Goal: Task Accomplishment & Management: Use online tool/utility

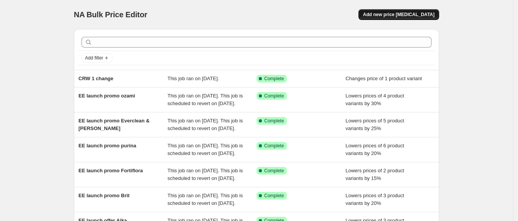
click at [390, 15] on span "Add new price [MEDICAL_DATA]" at bounding box center [399, 15] width 72 height 6
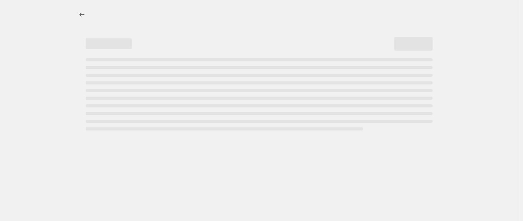
select select "percentage"
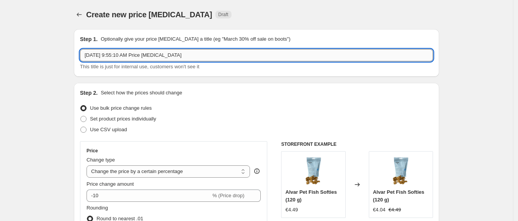
click at [116, 58] on input "[DATE] 9:55:10 AM Price [MEDICAL_DATA]" at bounding box center [256, 55] width 353 height 12
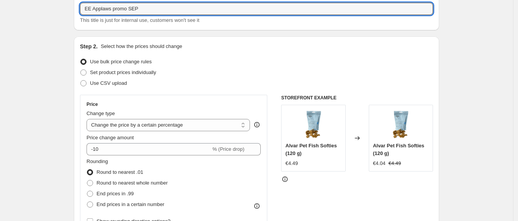
scroll to position [51, 0]
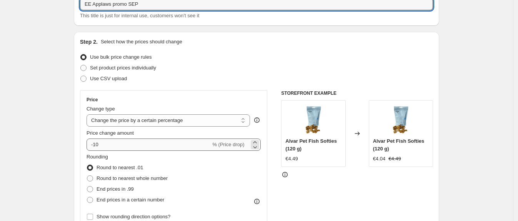
type input "EE Applaws promo SEP"
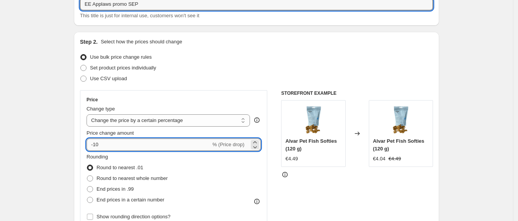
click at [151, 141] on input "-10" at bounding box center [149, 145] width 124 height 12
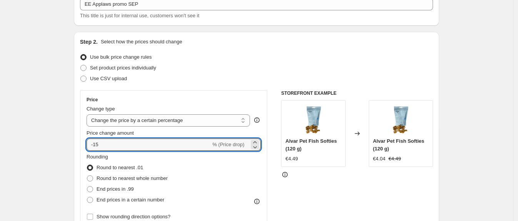
type input "-15"
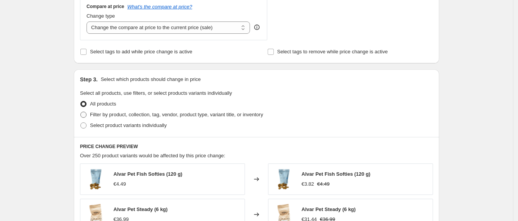
scroll to position [291, 0]
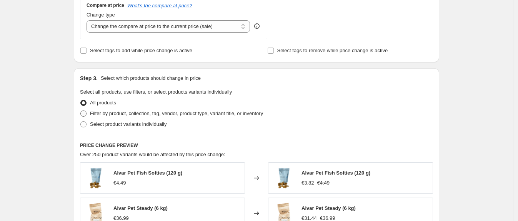
click at [87, 114] on span at bounding box center [83, 114] width 6 height 6
click at [81, 111] on input "Filter by product, collection, tag, vendor, product type, variant title, or inv…" at bounding box center [80, 111] width 0 height 0
radio input "true"
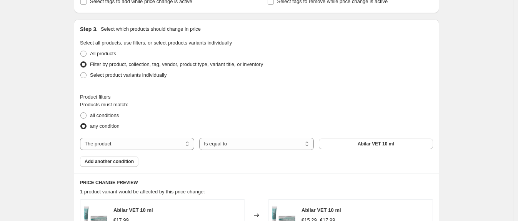
scroll to position [351, 0]
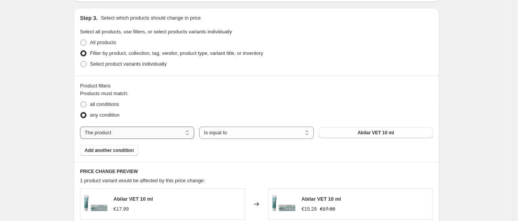
click at [171, 138] on select "The product The product's collection The product's tag The product's vendor The…" at bounding box center [137, 133] width 114 height 12
select select "collection"
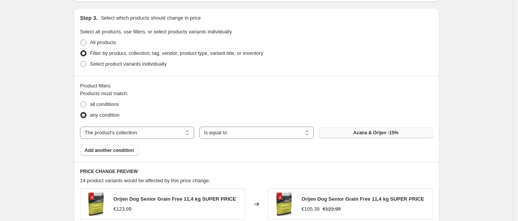
click at [345, 131] on button "Acana & Orijen -15%" at bounding box center [376, 133] width 114 height 11
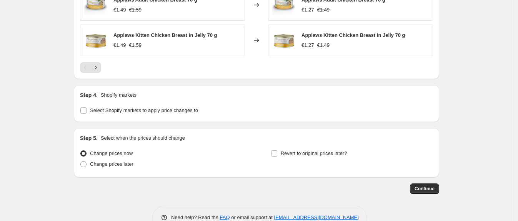
scroll to position [660, 0]
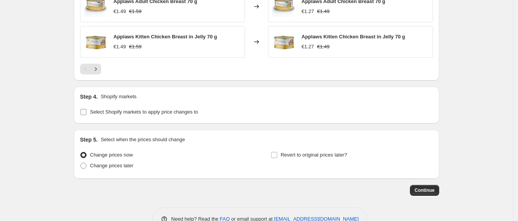
click at [84, 114] on input "Select Shopify markets to apply price changes to" at bounding box center [83, 112] width 6 height 6
checkbox input "true"
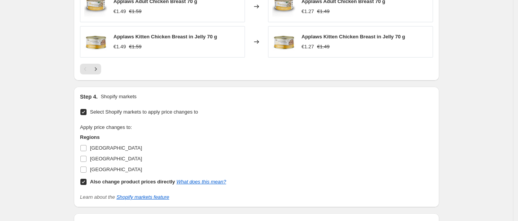
click at [82, 182] on span at bounding box center [83, 182] width 7 height 7
click at [82, 182] on input "Also change product prices directly What does this mean?" at bounding box center [83, 182] width 6 height 6
checkbox input "false"
click at [85, 148] on input "[GEOGRAPHIC_DATA]" at bounding box center [83, 148] width 6 height 6
checkbox input "true"
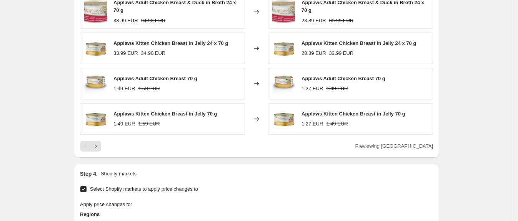
scroll to position [765, 0]
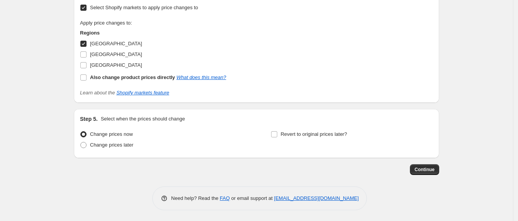
click at [278, 140] on div "Revert to original prices later?" at bounding box center [352, 140] width 162 height 23
click at [278, 138] on label "Revert to original prices later?" at bounding box center [309, 134] width 77 height 11
click at [277, 138] on input "Revert to original prices later?" at bounding box center [274, 134] width 6 height 6
checkbox input "true"
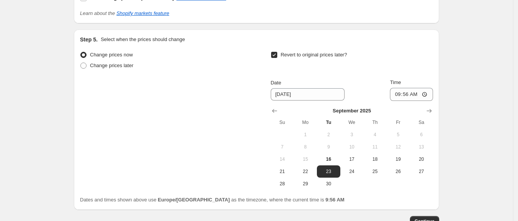
scroll to position [848, 0]
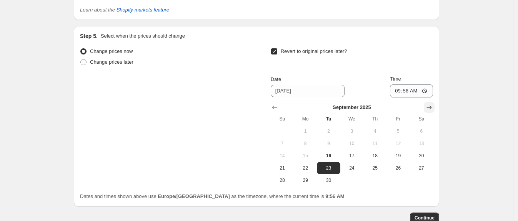
click at [433, 108] on icon "Show next month, October 2025" at bounding box center [429, 108] width 8 height 8
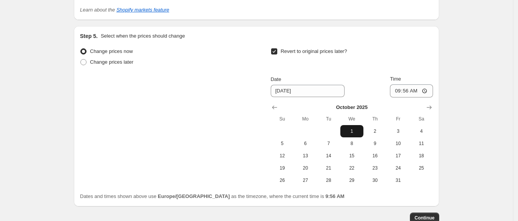
click at [357, 132] on span "1" at bounding box center [351, 131] width 17 height 6
type input "[DATE]"
click at [427, 218] on span "Continue" at bounding box center [424, 218] width 20 height 6
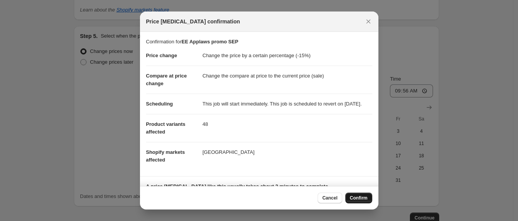
click at [360, 197] on span "Confirm" at bounding box center [359, 198] width 18 height 6
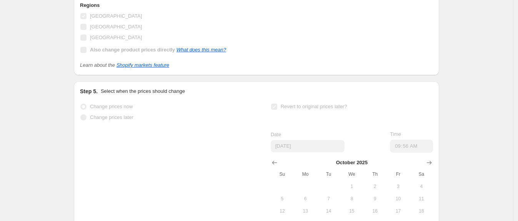
scroll to position [868, 0]
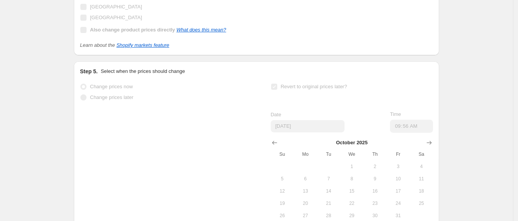
select select "percentage"
select select "collection"
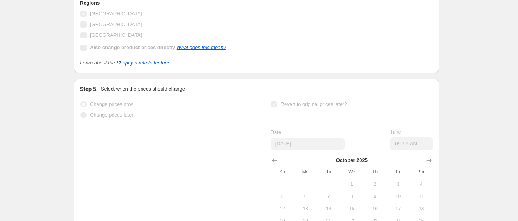
scroll to position [0, 0]
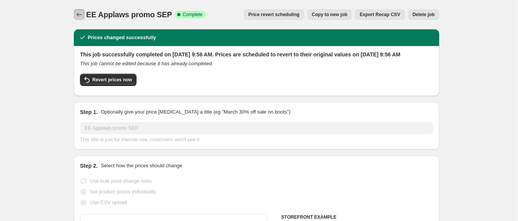
click at [77, 12] on button "Price change jobs" at bounding box center [79, 14] width 11 height 11
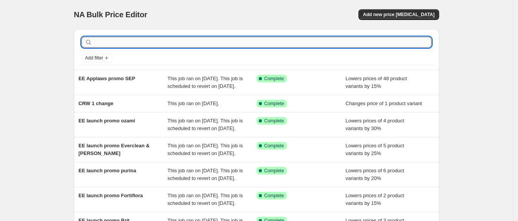
click at [141, 43] on input "text" at bounding box center [263, 42] width 338 height 11
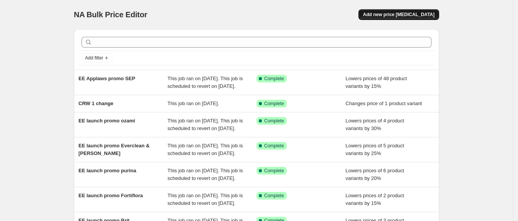
click at [418, 14] on span "Add new price [MEDICAL_DATA]" at bounding box center [399, 15] width 72 height 6
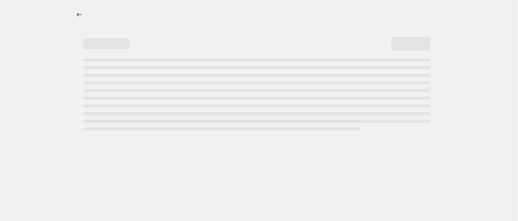
select select "percentage"
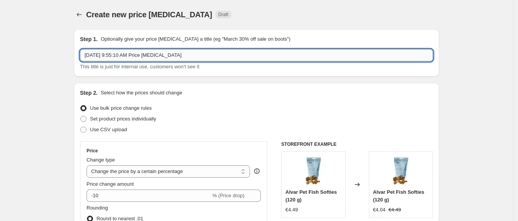
click at [195, 60] on input "[DATE] 9:55:10 AM Price [MEDICAL_DATA]" at bounding box center [256, 55] width 353 height 12
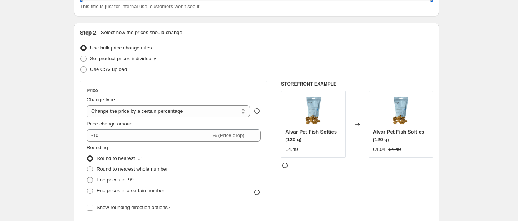
scroll to position [61, 0]
type input "EE purina SEP promo"
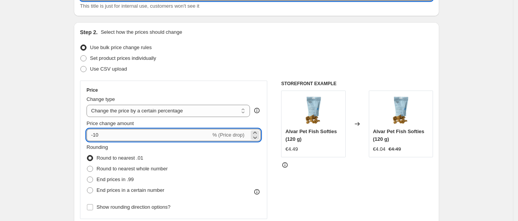
click at [167, 130] on input "-10" at bounding box center [149, 135] width 124 height 12
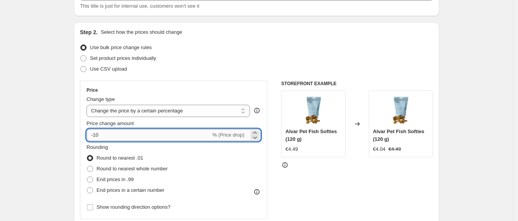
type input "-1"
type input "-25"
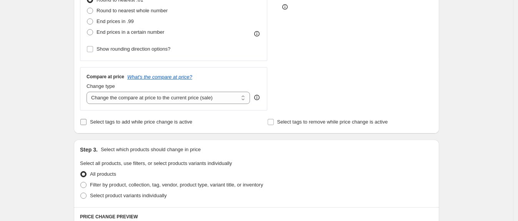
scroll to position [220, 0]
click at [91, 183] on label "Filter by product, collection, tag, vendor, product type, variant title, or inv…" at bounding box center [171, 185] width 183 height 11
click at [81, 182] on input "Filter by product, collection, tag, vendor, product type, variant title, or inv…" at bounding box center [80, 182] width 0 height 0
radio input "true"
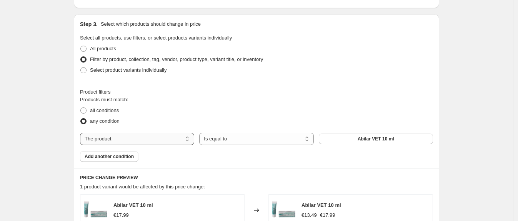
scroll to position [345, 0]
click at [169, 140] on select "The product The product's collection The product's tag The product's vendor The…" at bounding box center [137, 139] width 114 height 12
select select "collection"
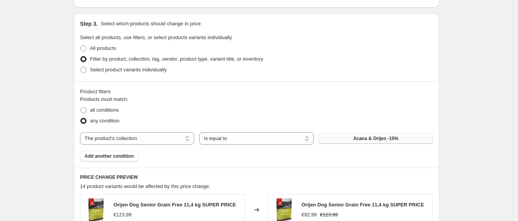
click at [353, 139] on button "Acana & Orijen -15%" at bounding box center [376, 138] width 114 height 11
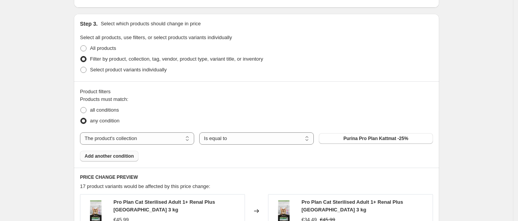
click at [121, 154] on span "Add another condition" at bounding box center [109, 156] width 49 height 6
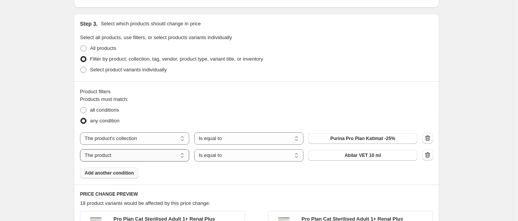
click at [170, 155] on select "The product The product's collection The product's tag The product's vendor The…" at bounding box center [134, 156] width 109 height 12
select select "collection"
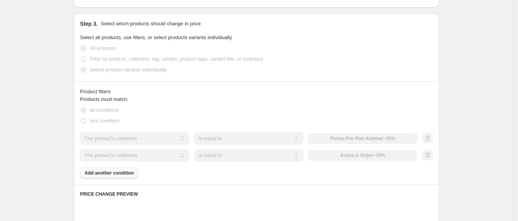
click at [160, 74] on label "Select product variants individually" at bounding box center [123, 70] width 87 height 11
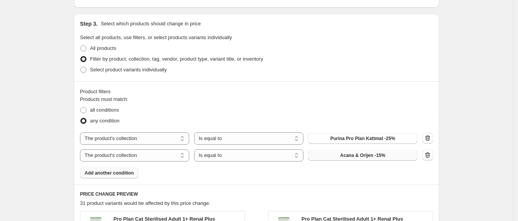
click at [342, 152] on button "Acana & Orijen -15%" at bounding box center [362, 155] width 109 height 11
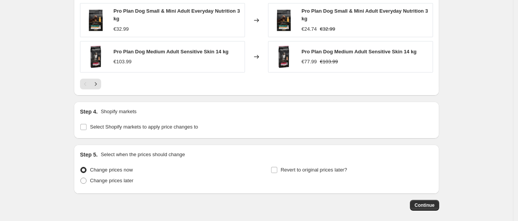
scroll to position [664, 0]
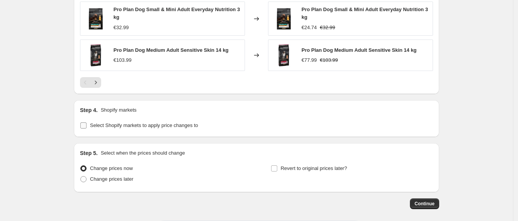
click at [87, 127] on input "Select Shopify markets to apply price changes to" at bounding box center [83, 126] width 6 height 6
checkbox input "true"
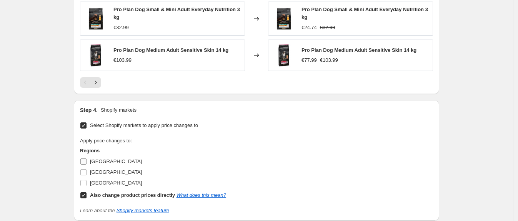
click at [84, 163] on input "[GEOGRAPHIC_DATA]" at bounding box center [83, 162] width 6 height 6
checkbox input "true"
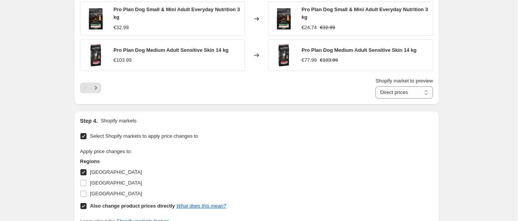
click at [82, 204] on div "Step 4. Shopify markets Select Shopify markets to apply price changes to Apply …" at bounding box center [256, 171] width 365 height 121
click at [85, 206] on input "Also change product prices directly What does this mean?" at bounding box center [83, 206] width 6 height 6
checkbox input "false"
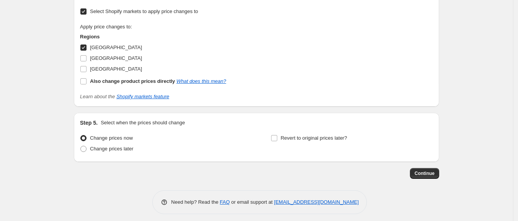
scroll to position [782, 0]
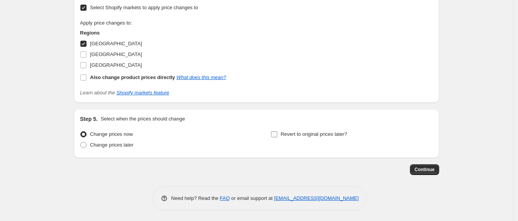
click at [278, 137] on span at bounding box center [274, 134] width 7 height 7
click at [277, 137] on input "Revert to original prices later?" at bounding box center [274, 134] width 6 height 6
checkbox input "true"
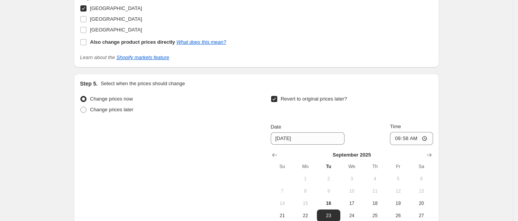
scroll to position [818, 0]
click at [429, 153] on icon "Show next month, October 2025" at bounding box center [429, 155] width 8 height 8
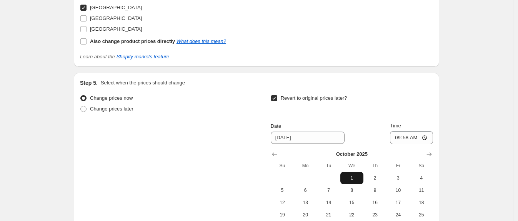
click at [358, 173] on button "1" at bounding box center [351, 178] width 23 height 12
type input "[DATE]"
click at [413, 141] on input "09:58" at bounding box center [411, 137] width 43 height 13
type input "06:58"
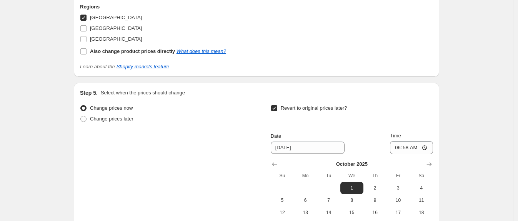
scroll to position [913, 0]
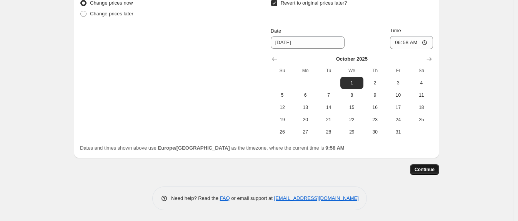
click at [434, 170] on span "Continue" at bounding box center [424, 170] width 20 height 6
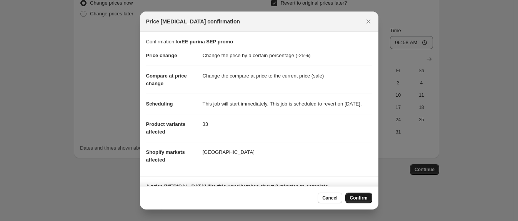
click at [367, 198] on button "Confirm" at bounding box center [358, 198] width 27 height 11
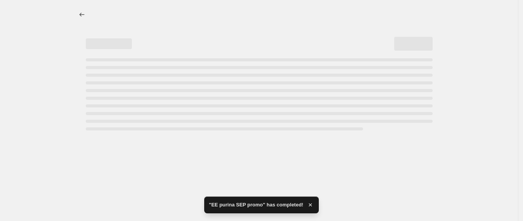
select select "percentage"
select select "collection"
